Goal: Task Accomplishment & Management: Use online tool/utility

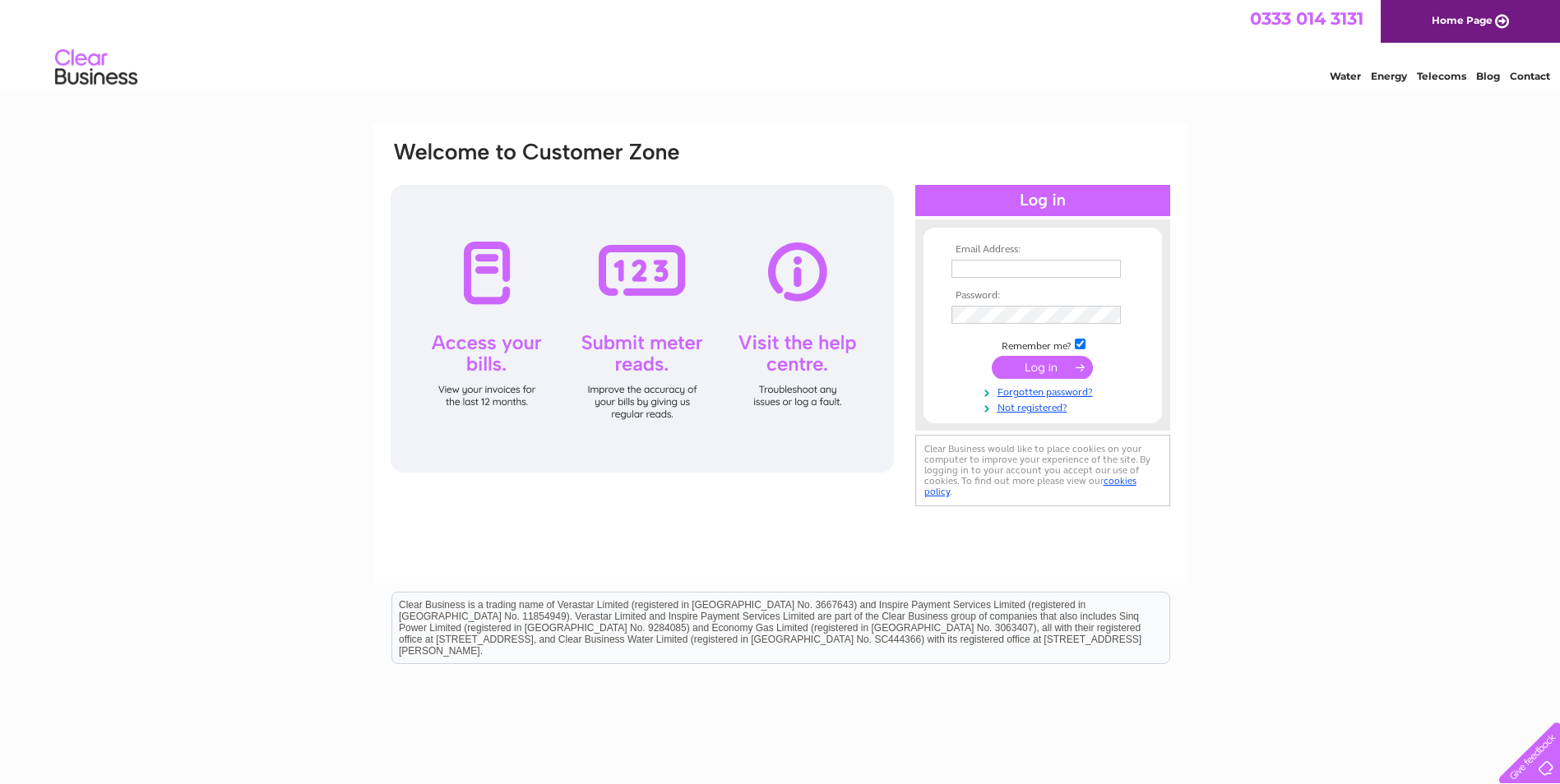
type input "jamesbrotherstone@gmail.com"
click at [1030, 372] on input "submit" at bounding box center [1041, 367] width 101 height 23
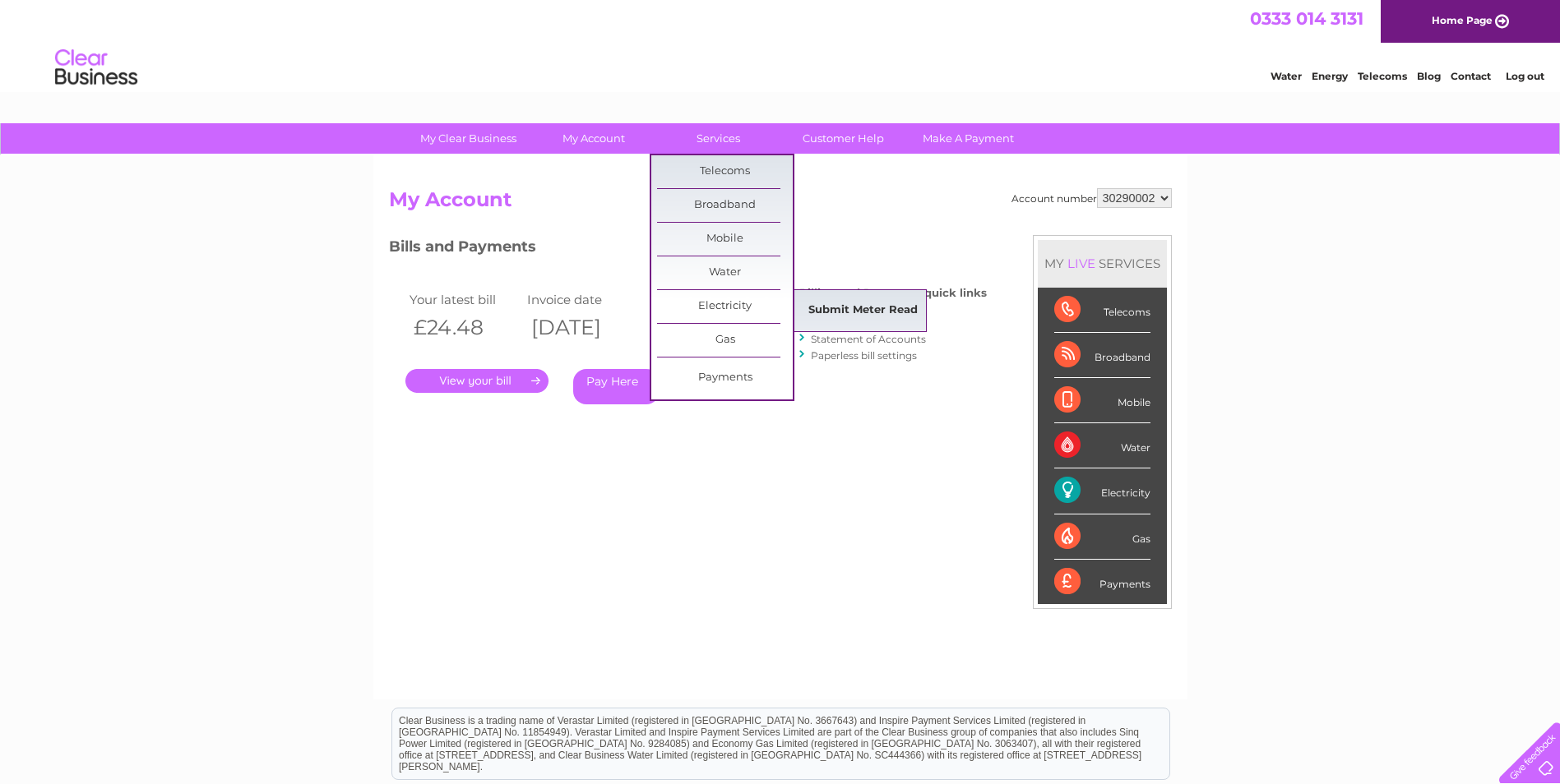
click at [882, 309] on link "Submit Meter Read" at bounding box center [863, 311] width 135 height 33
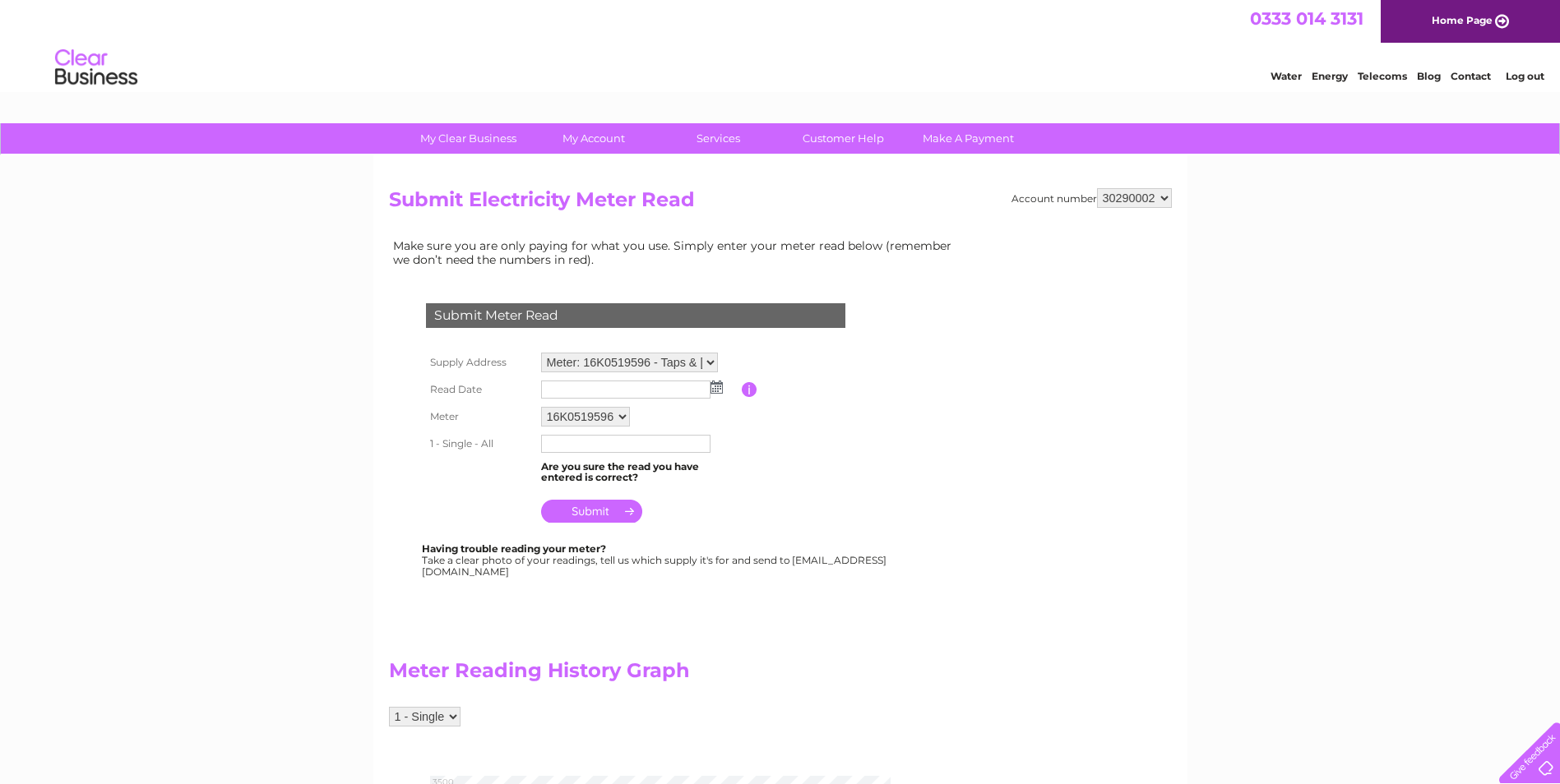
click at [717, 384] on img at bounding box center [717, 386] width 13 height 13
click at [664, 459] on link "4" at bounding box center [660, 459] width 23 height 17
type input "2025/09/04"
click at [573, 441] on input "text" at bounding box center [627, 445] width 171 height 20
type input "03386"
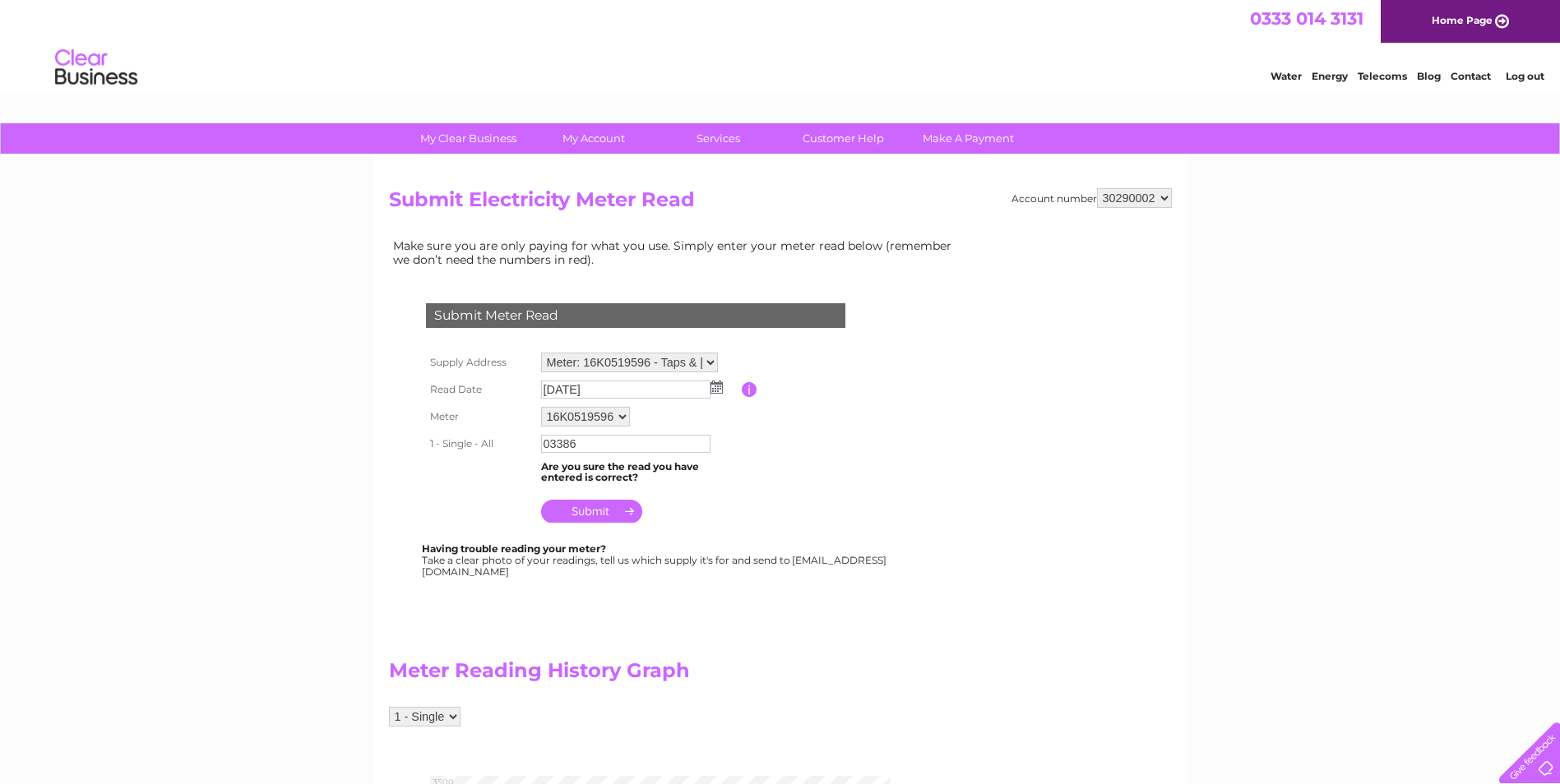
click at [579, 508] on input "submit" at bounding box center [591, 511] width 101 height 23
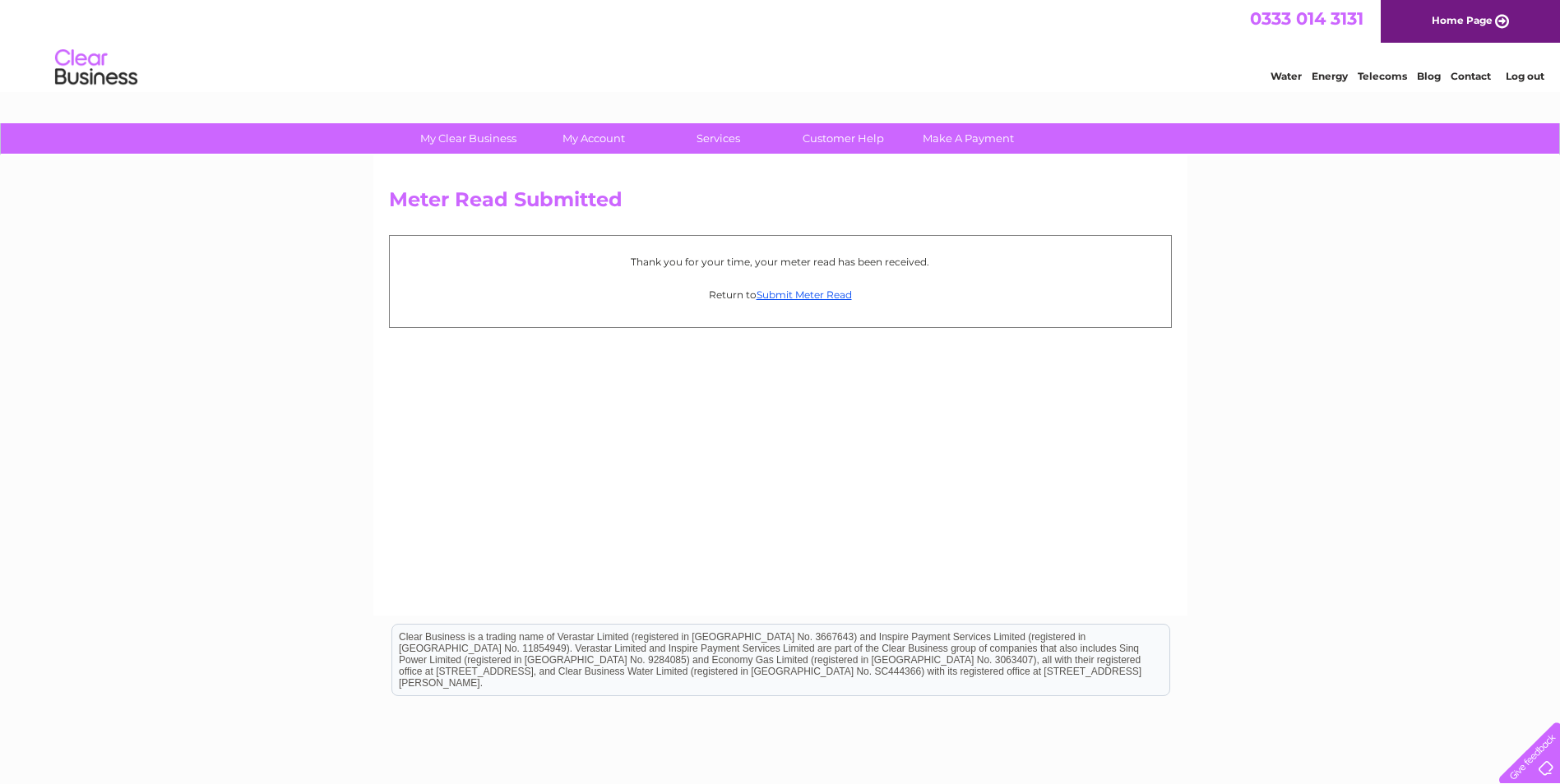
click at [1536, 73] on link "Log out" at bounding box center [1524, 75] width 38 height 13
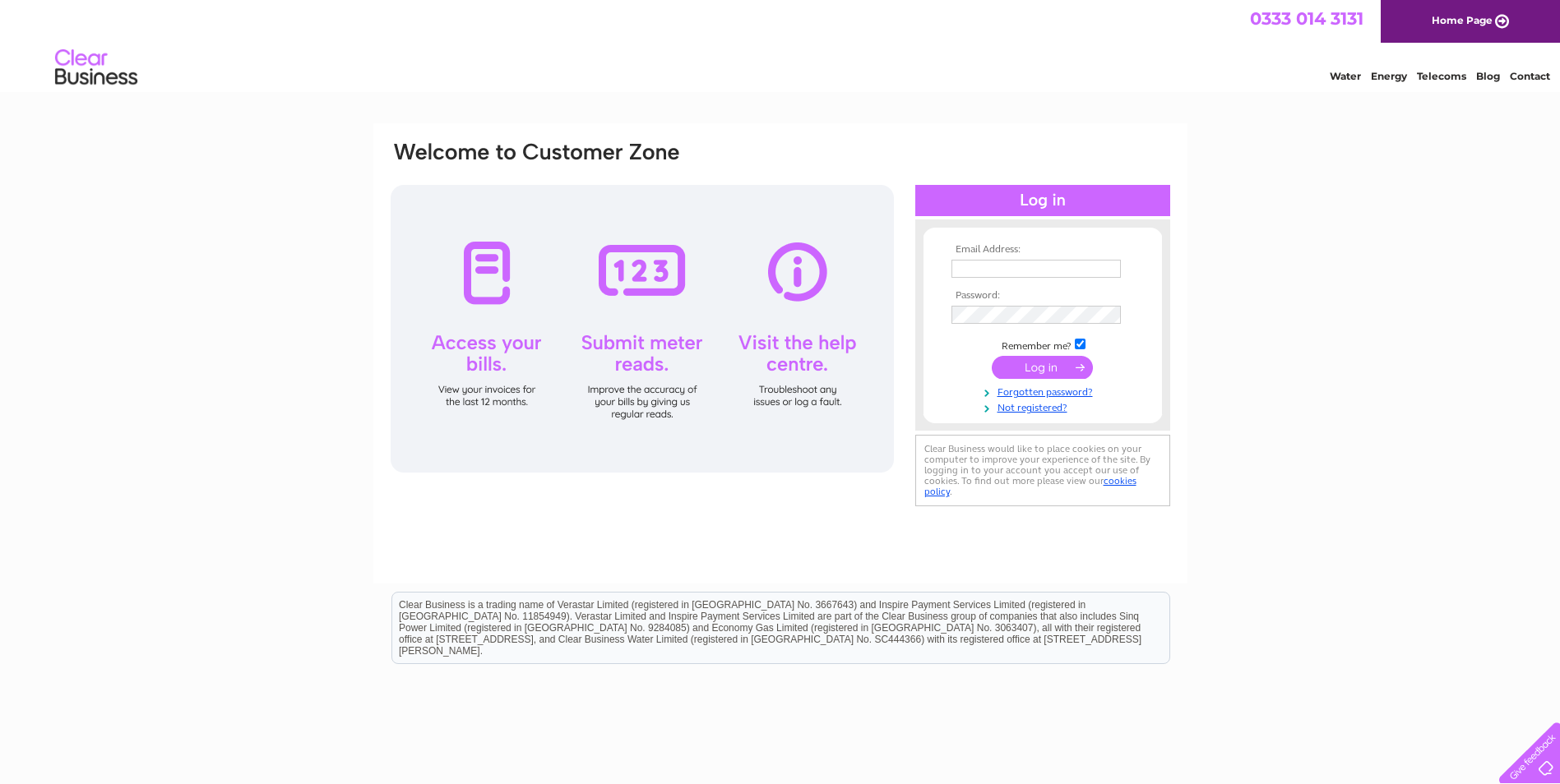
type input "[EMAIL_ADDRESS][DOMAIN_NAME]"
click at [931, 311] on form "Email Address: [EMAIL_ADDRESS][DOMAIN_NAME] Password:" at bounding box center [1042, 329] width 238 height 172
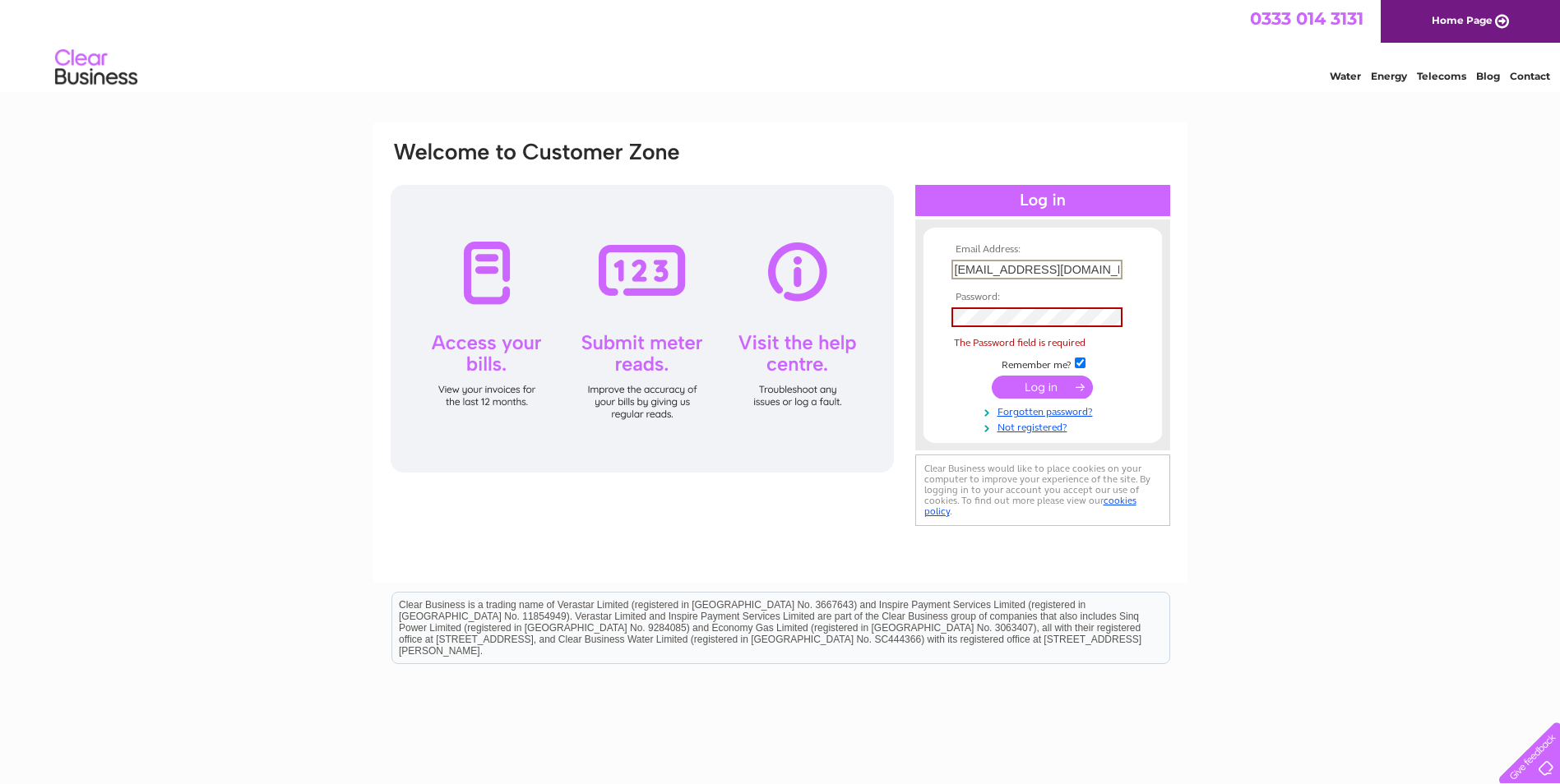
drag, startPoint x: 953, startPoint y: 267, endPoint x: 1156, endPoint y: 268, distance: 203.0
click at [1156, 268] on form "Email Address: [EMAIL_ADDRESS][DOMAIN_NAME] Password: The Password field is req…" at bounding box center [1042, 339] width 238 height 190
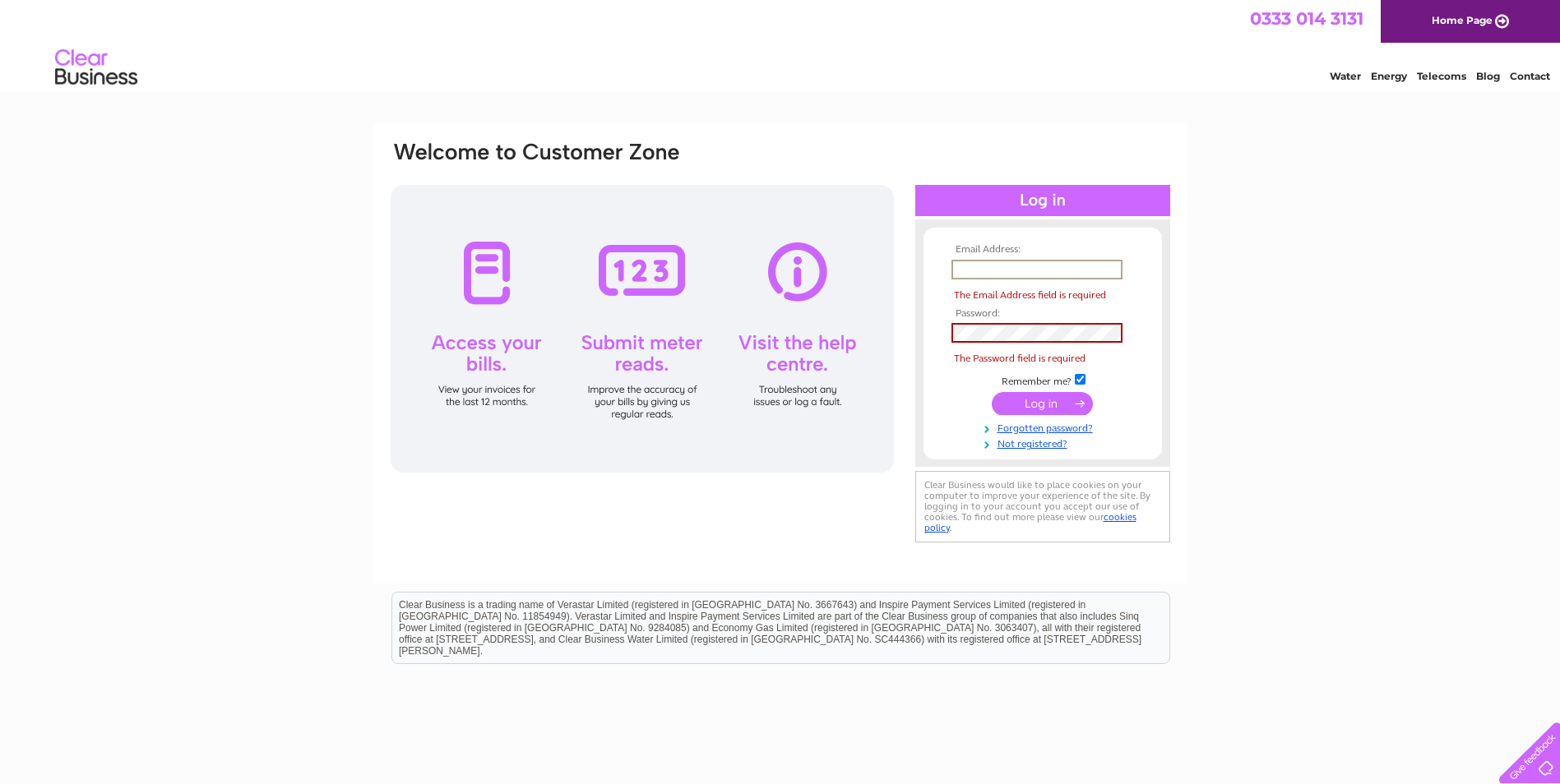
click at [1262, 290] on div "Email Address: The Email Address field is required Password:" at bounding box center [780, 494] width 1560 height 741
